Goal: Information Seeking & Learning: Find specific page/section

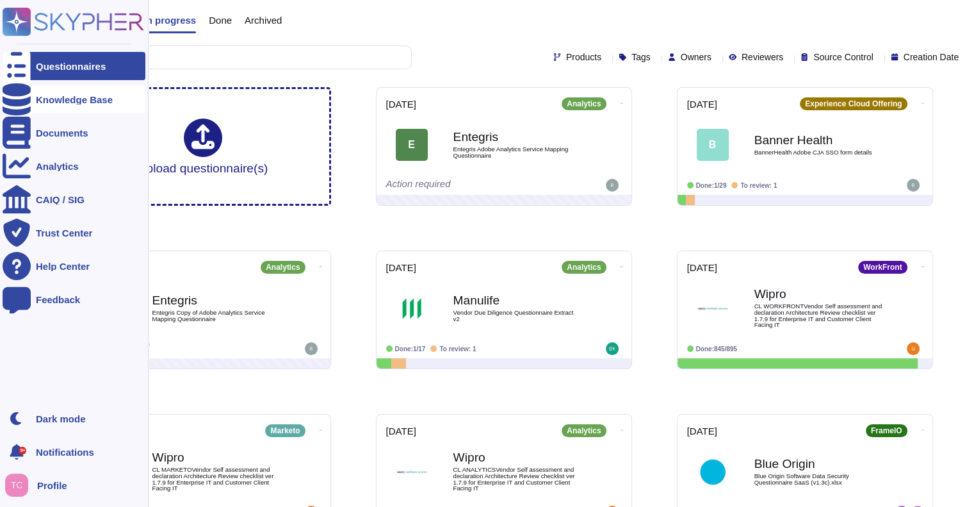
click at [19, 99] on icon at bounding box center [17, 99] width 28 height 32
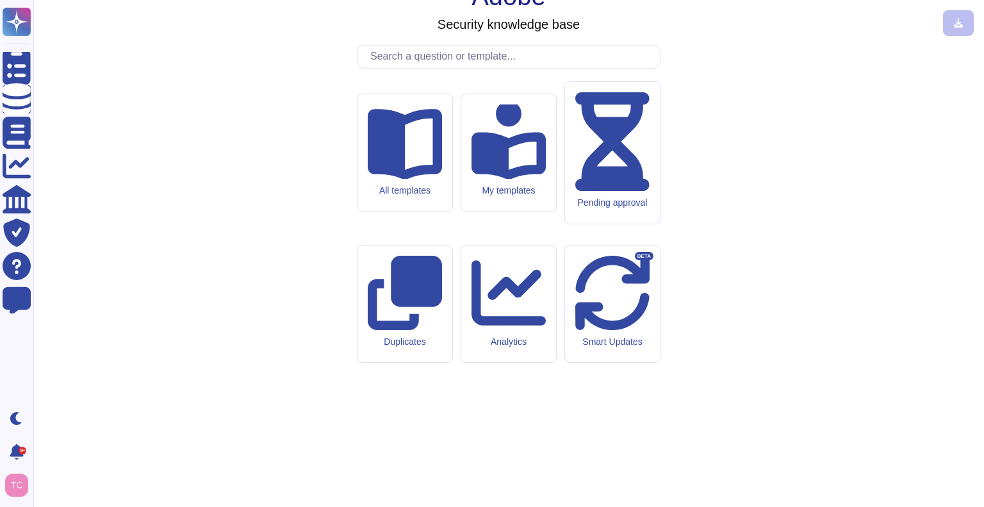
click at [418, 68] on input "text" at bounding box center [512, 56] width 296 height 22
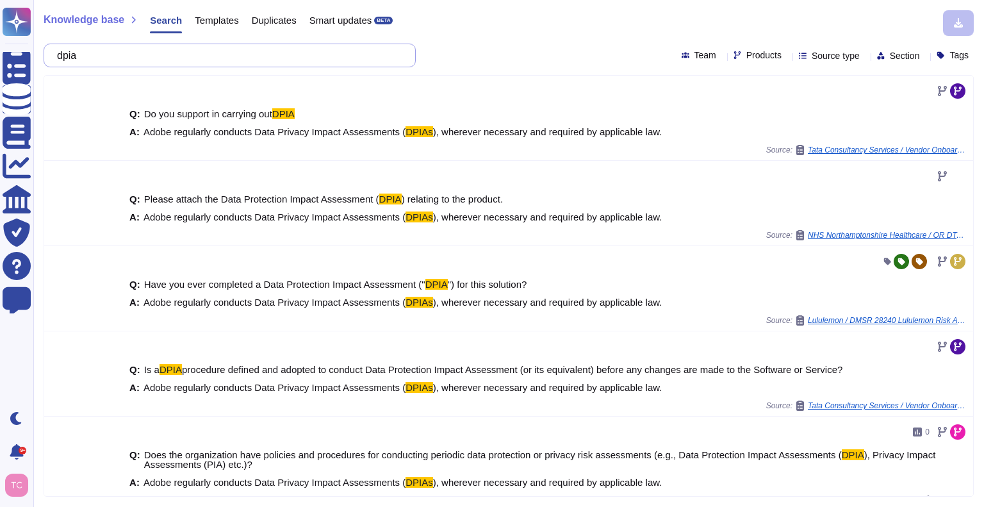
click at [167, 53] on input "dpia" at bounding box center [227, 55] width 352 height 22
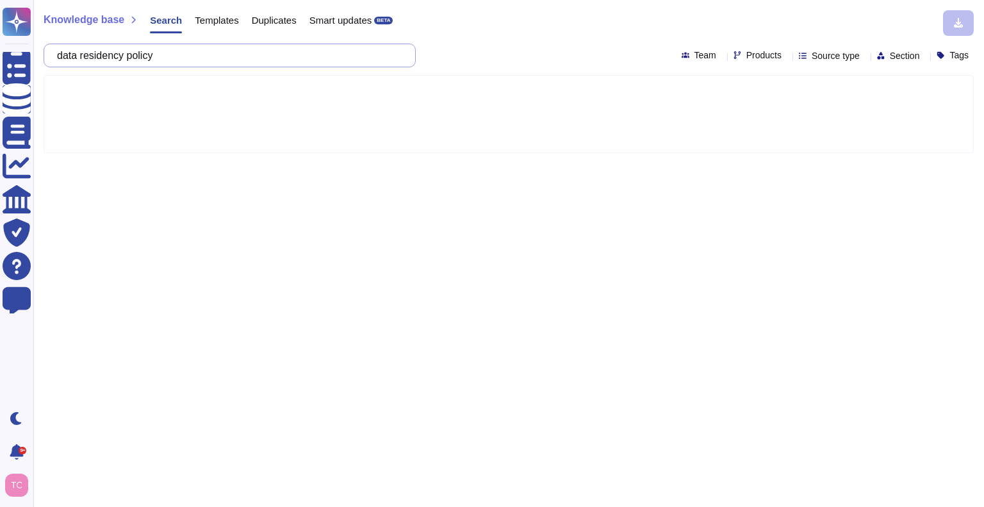
type input "data residency policy"
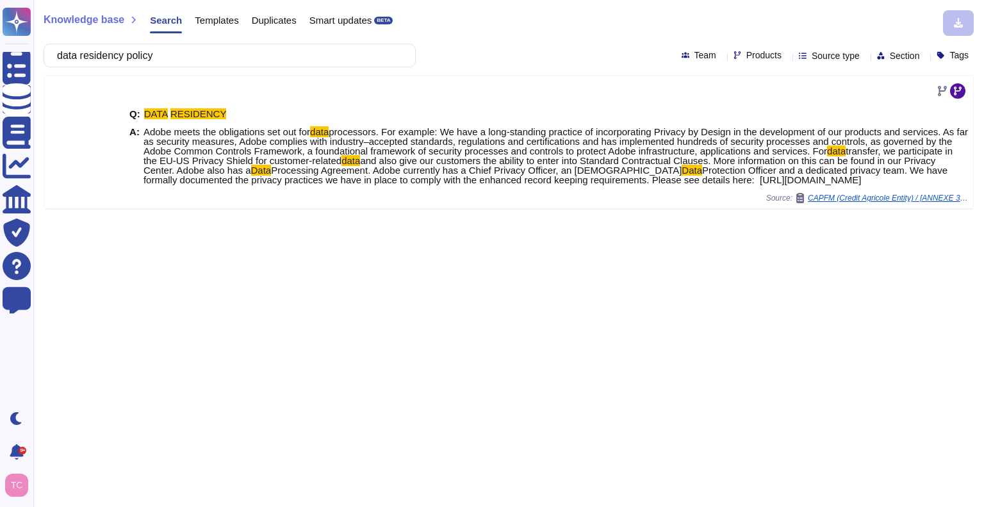
click at [746, 51] on span "Products" at bounding box center [763, 55] width 35 height 9
type input "learning"
click at [721, 117] on div at bounding box center [721, 116] width 10 height 10
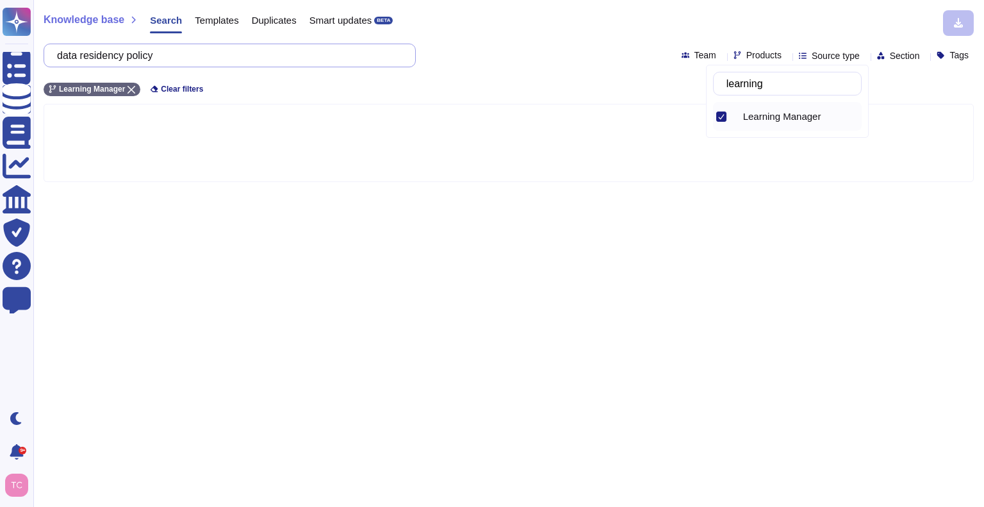
click at [211, 50] on input "data residency policy" at bounding box center [227, 55] width 352 height 22
type input "data location"
click at [747, 186] on div "Knowledge base Search Templates Duplicates Smart updates BETA data location Tea…" at bounding box center [508, 253] width 951 height 507
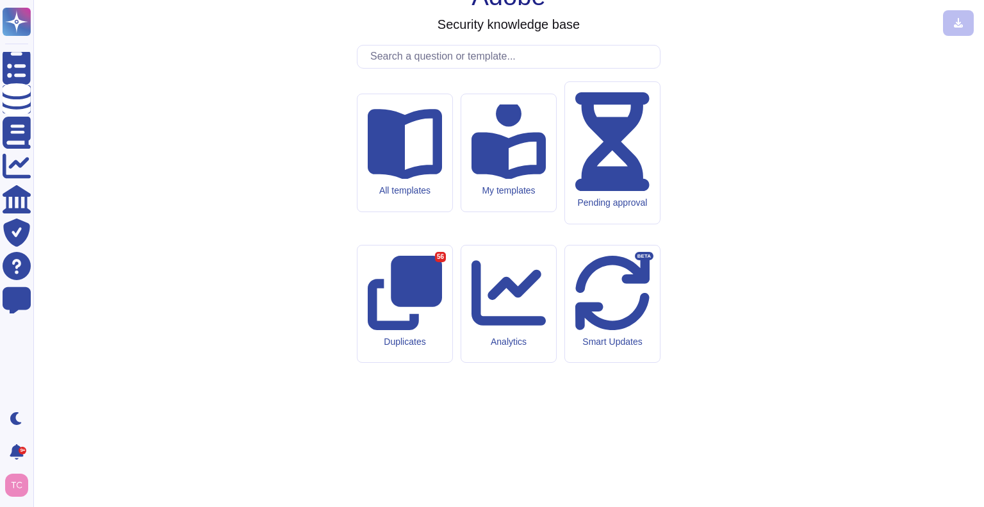
click at [465, 68] on input "text" at bounding box center [512, 56] width 296 height 22
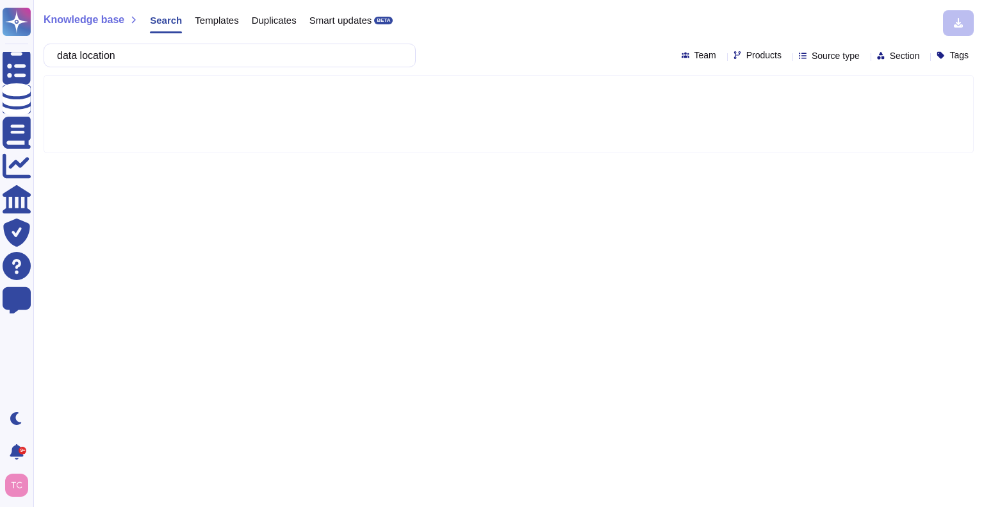
type input "data location"
click at [787, 158] on icon at bounding box center [930, 240] width 287 height 164
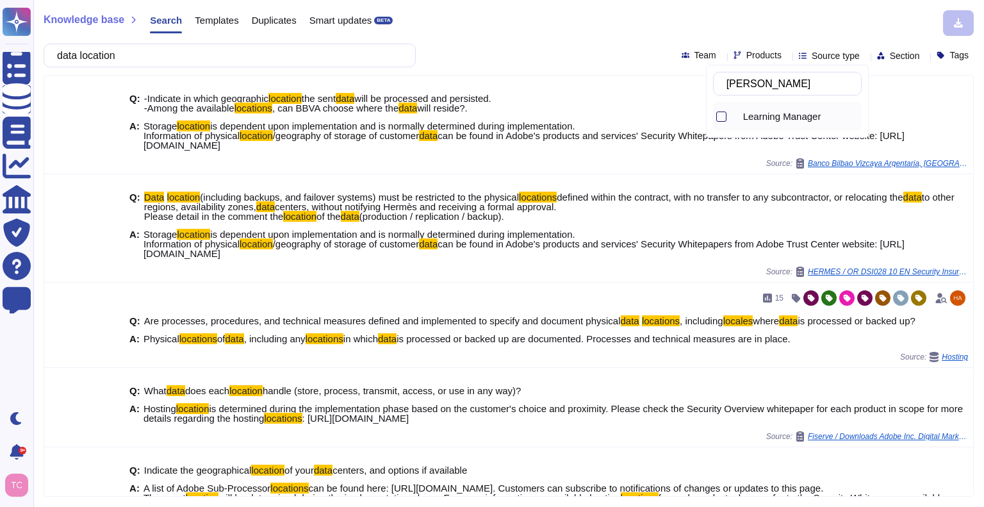
click at [722, 117] on div at bounding box center [721, 116] width 10 height 10
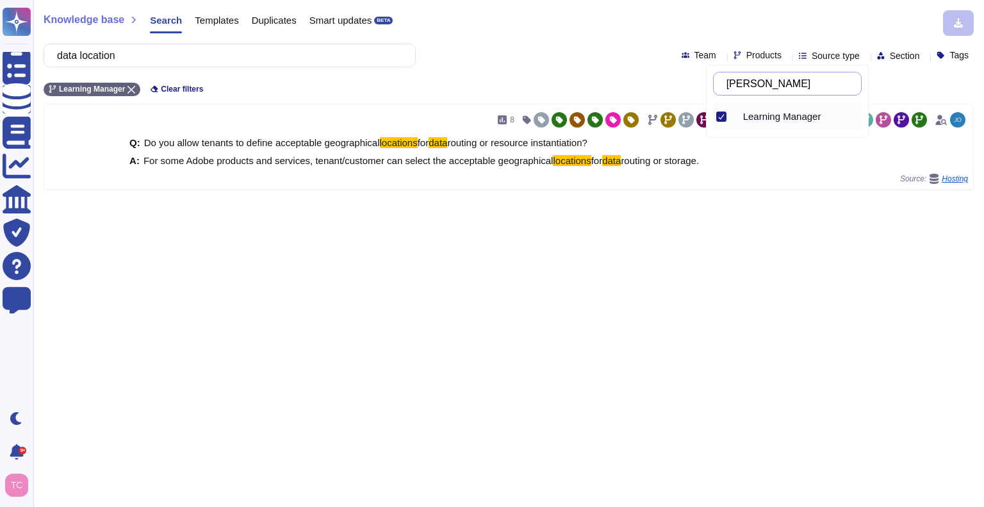
type input "[PERSON_NAME]"
click at [173, 53] on input "data location" at bounding box center [227, 55] width 352 height 22
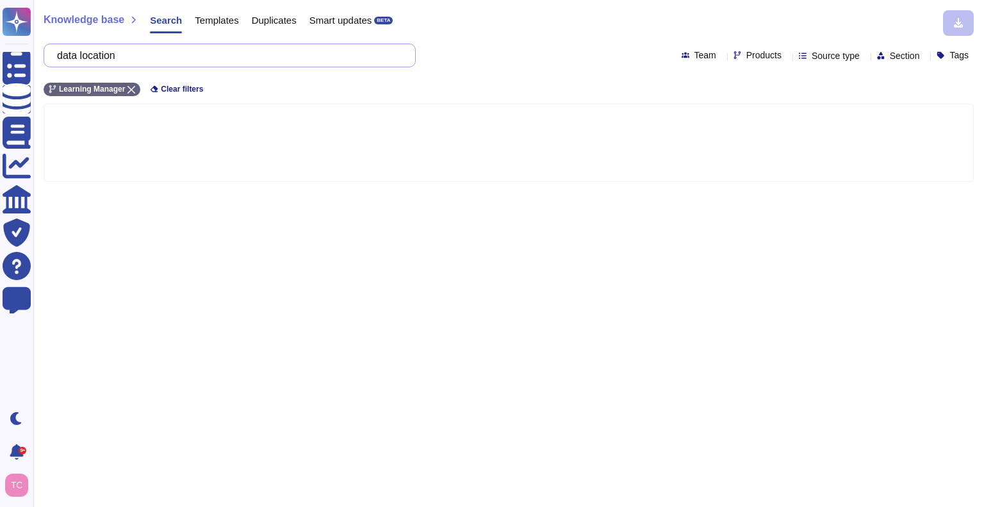
type input "s"
type input "data processor"
click at [746, 57] on span "Products" at bounding box center [763, 55] width 35 height 9
type input "wide"
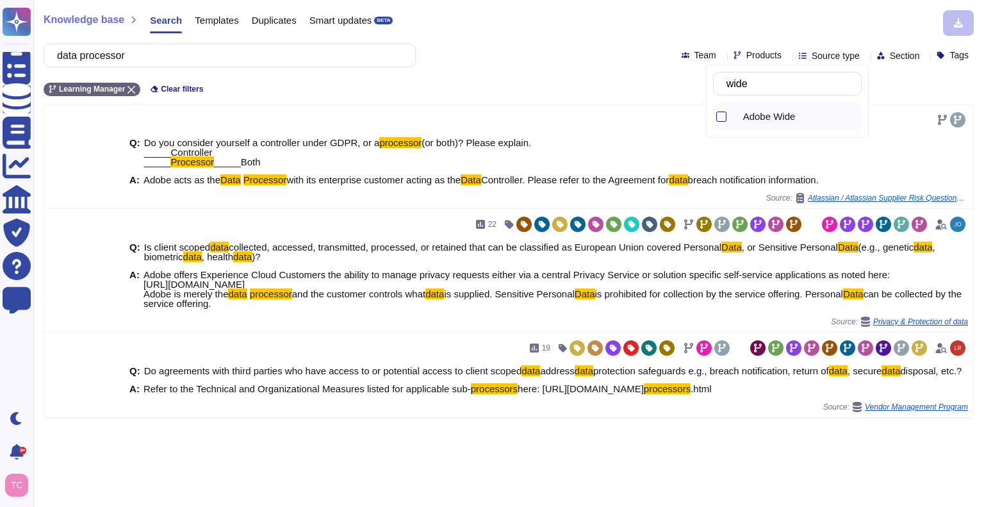
click at [723, 115] on div at bounding box center [721, 116] width 10 height 10
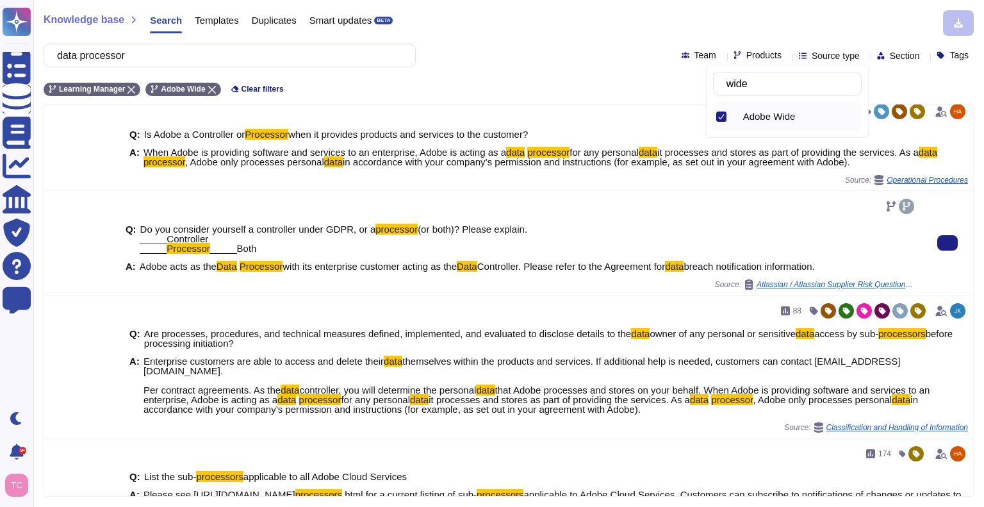
scroll to position [176, 0]
